Goal: Navigation & Orientation: Find specific page/section

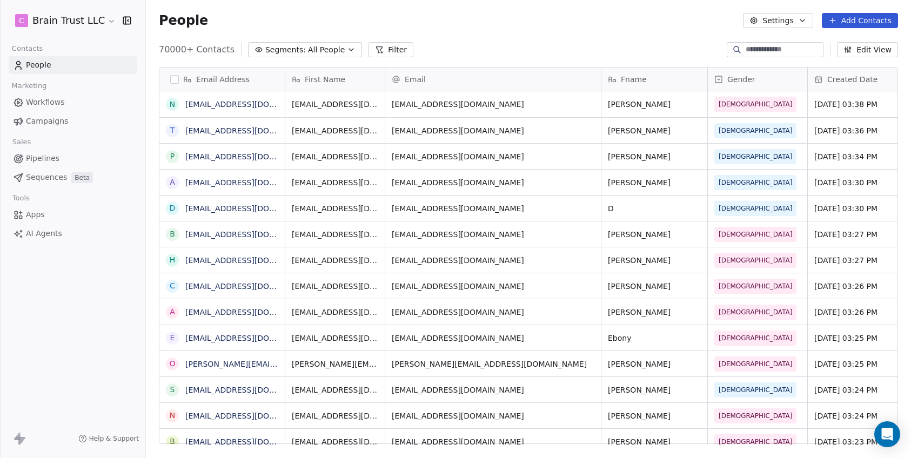
scroll to position [395, 757]
click at [53, 100] on span "Workflows" at bounding box center [45, 102] width 39 height 11
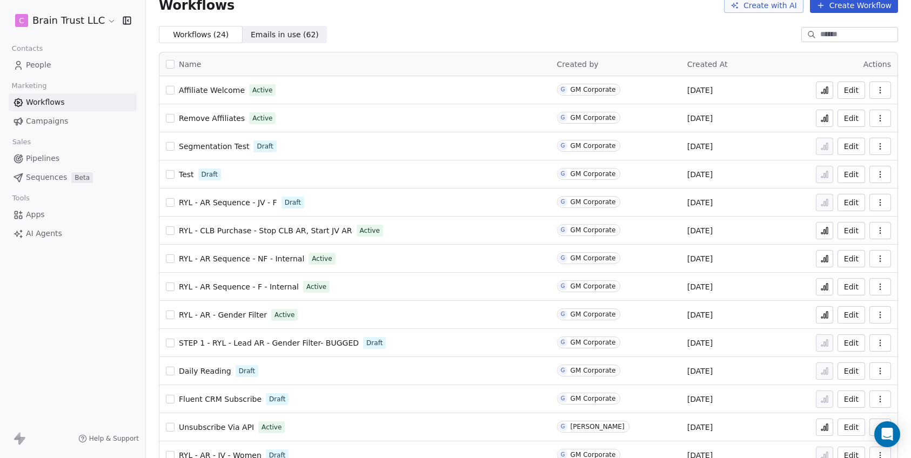
scroll to position [15, 0]
click at [271, 230] on span "RYL - CLB Purchase - Stop CLB AR, Start JV AR" at bounding box center [265, 231] width 173 height 9
